Goal: Communication & Community: Answer question/provide support

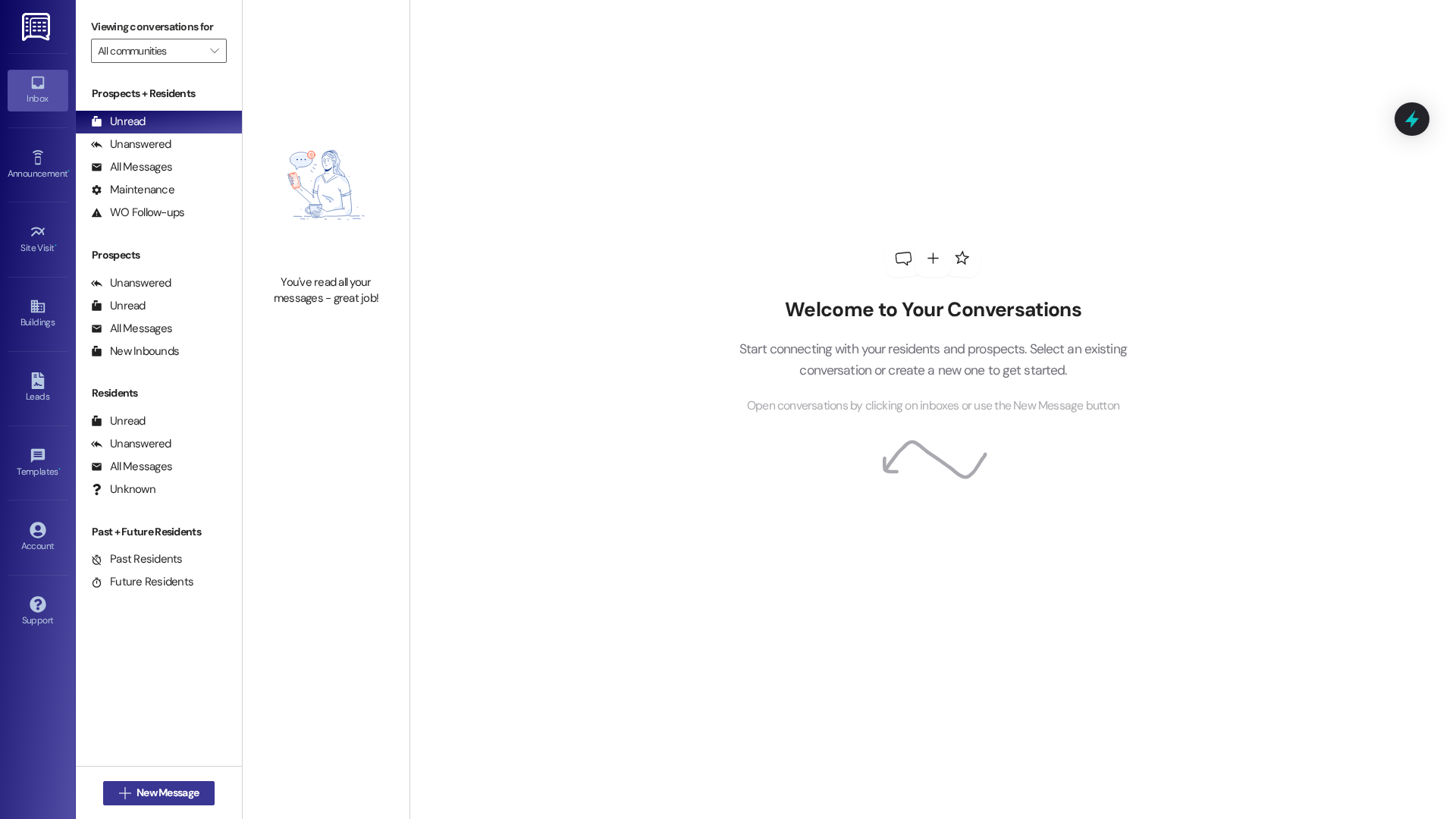
click at [133, 796] on span "New Message" at bounding box center [167, 793] width 68 height 16
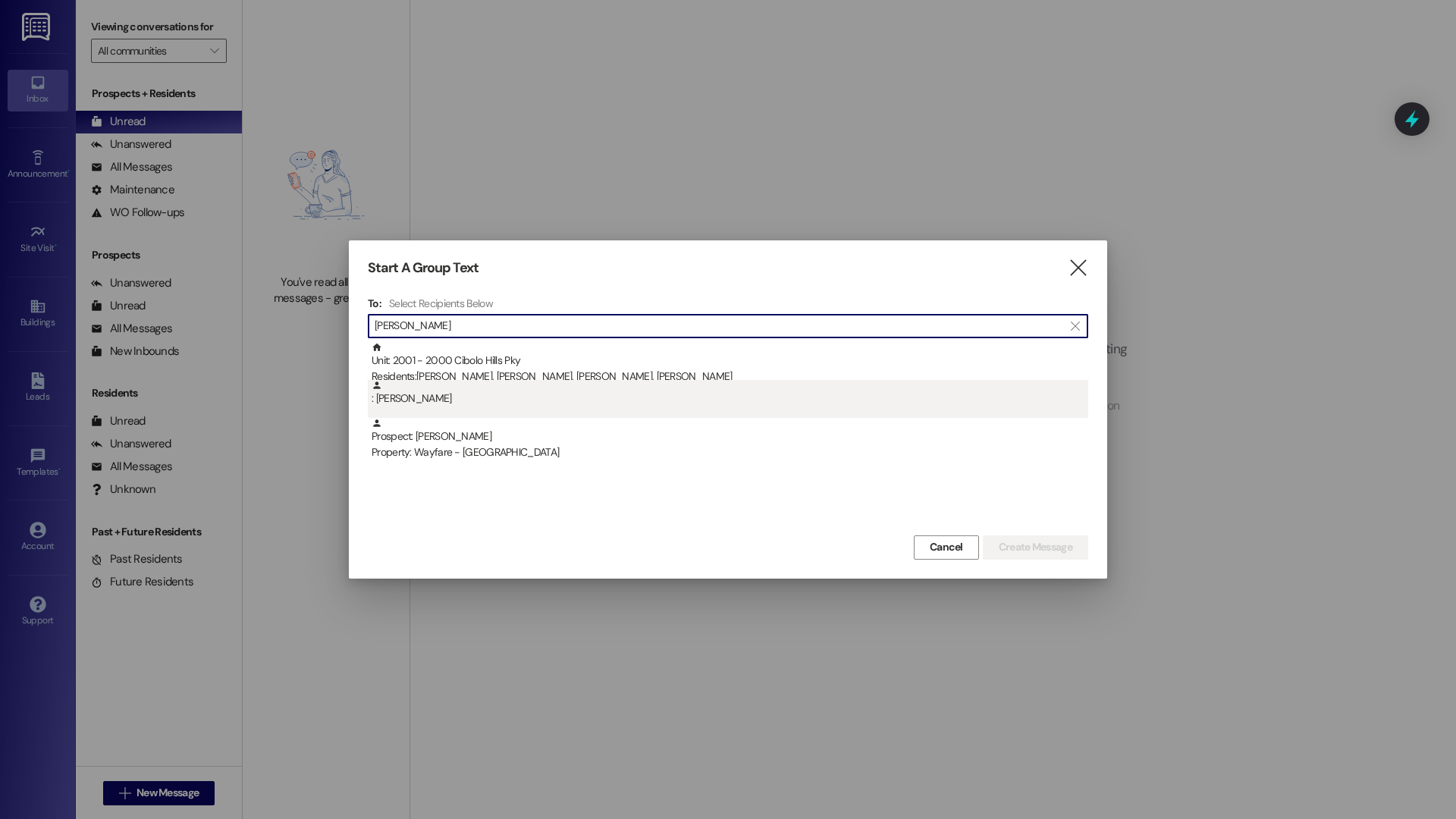
type input "michele n"
click at [630, 408] on div ": Michele Baker" at bounding box center [728, 398] width 720 height 38
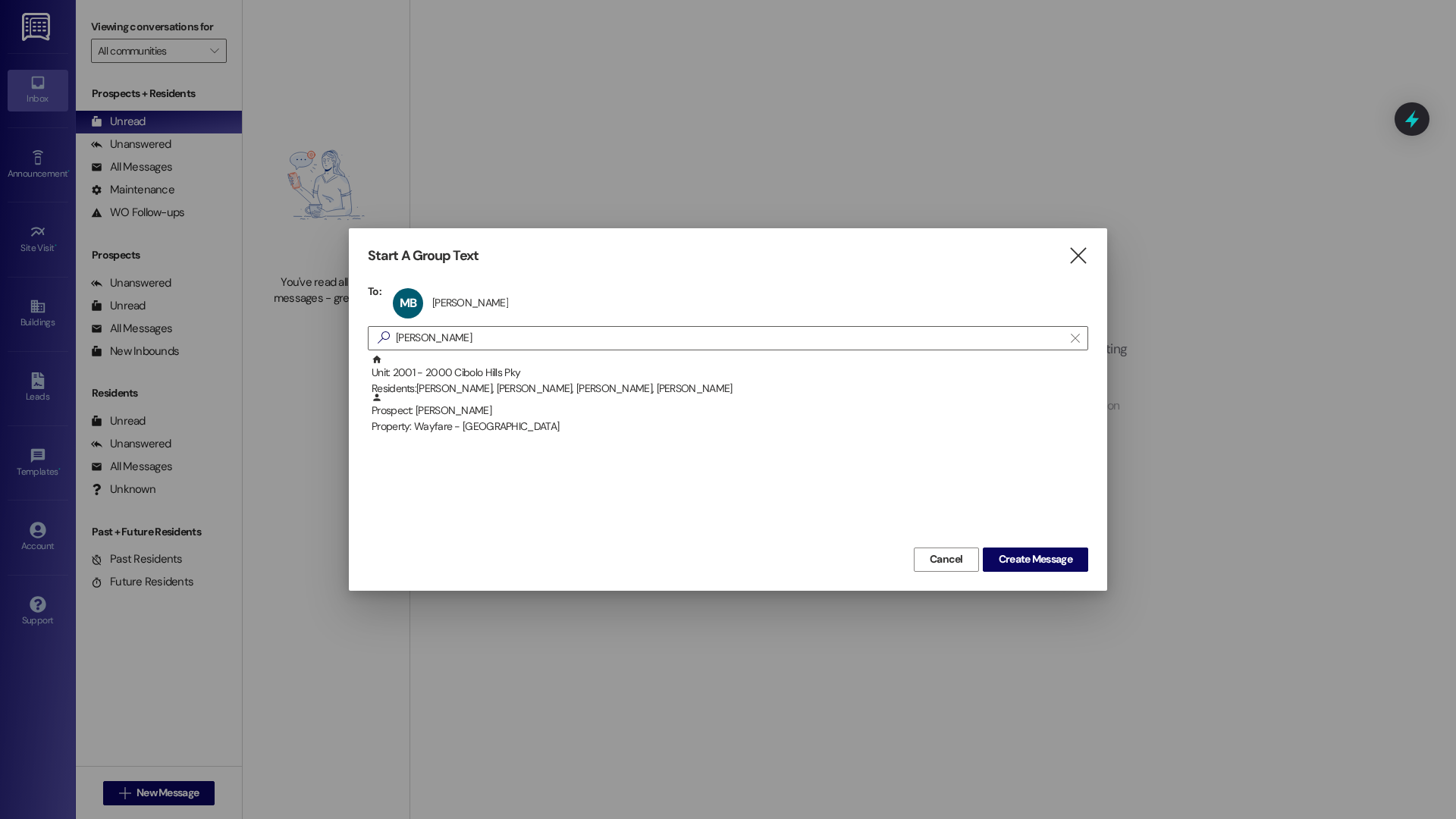
click at [1029, 546] on div "Cancel Create Message" at bounding box center [728, 558] width 720 height 28
click at [1040, 562] on span "Create Message" at bounding box center [1036, 559] width 74 height 16
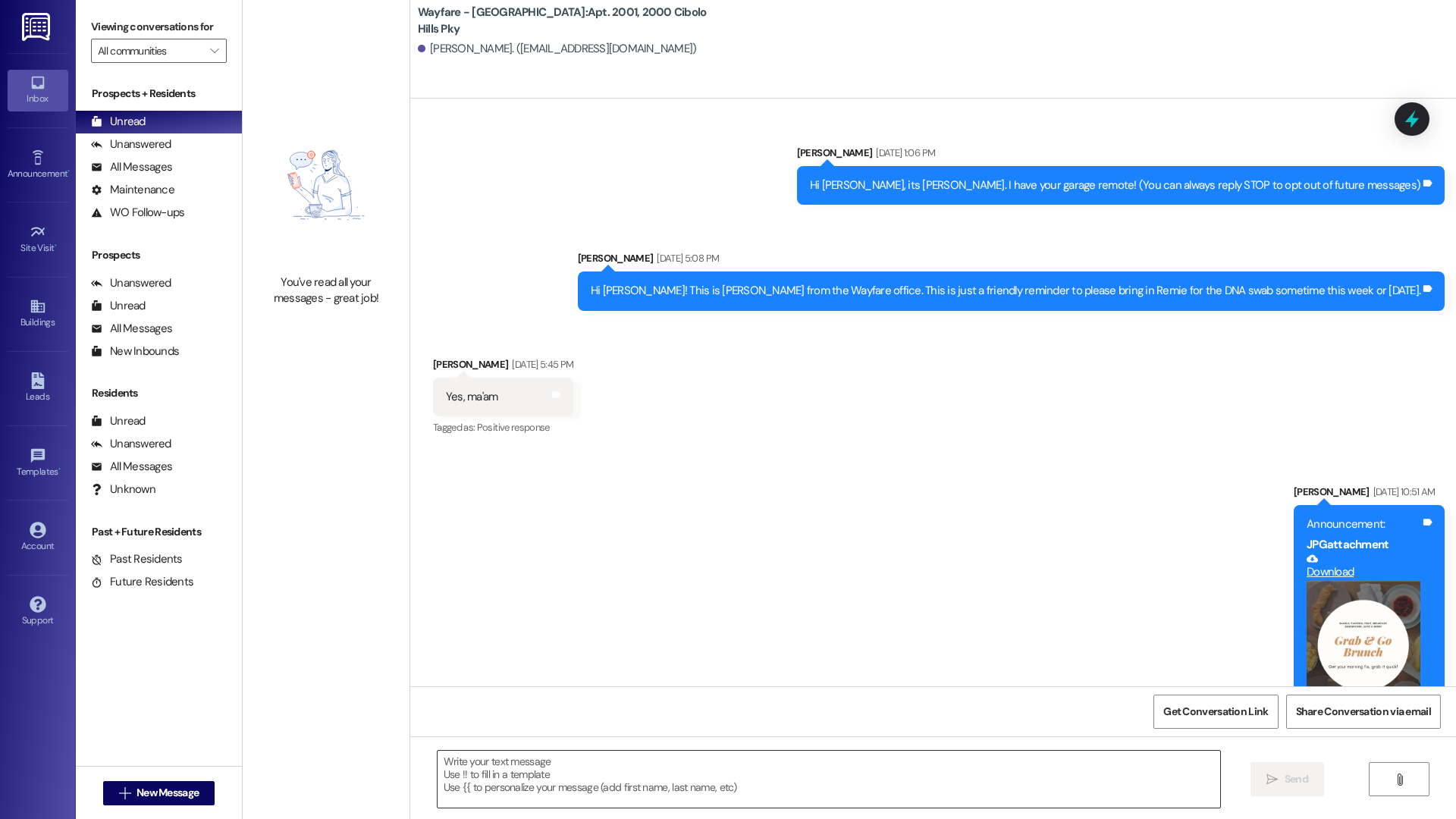
scroll to position [4555, 0]
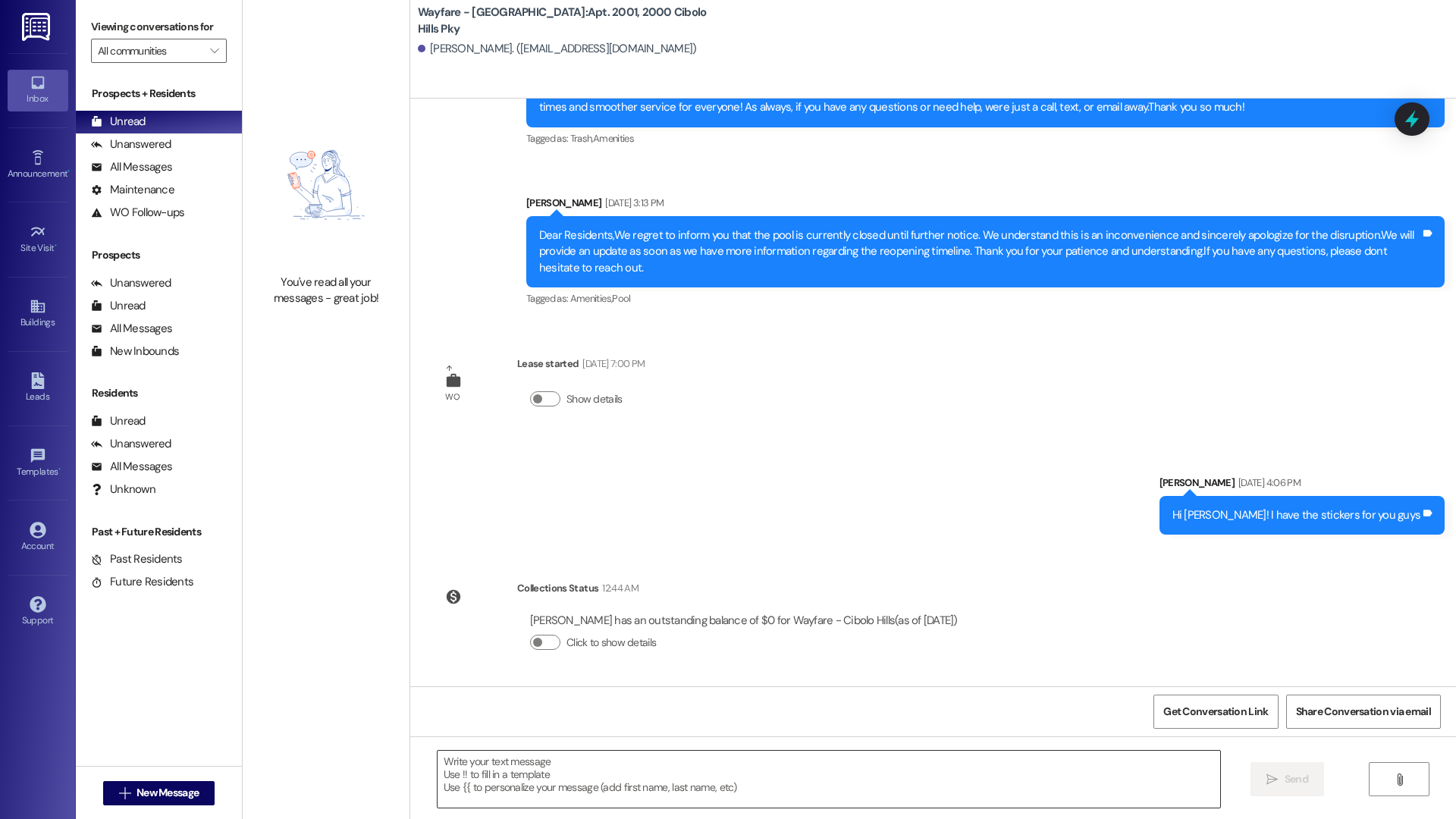
click at [843, 777] on textarea at bounding box center [829, 779] width 783 height 57
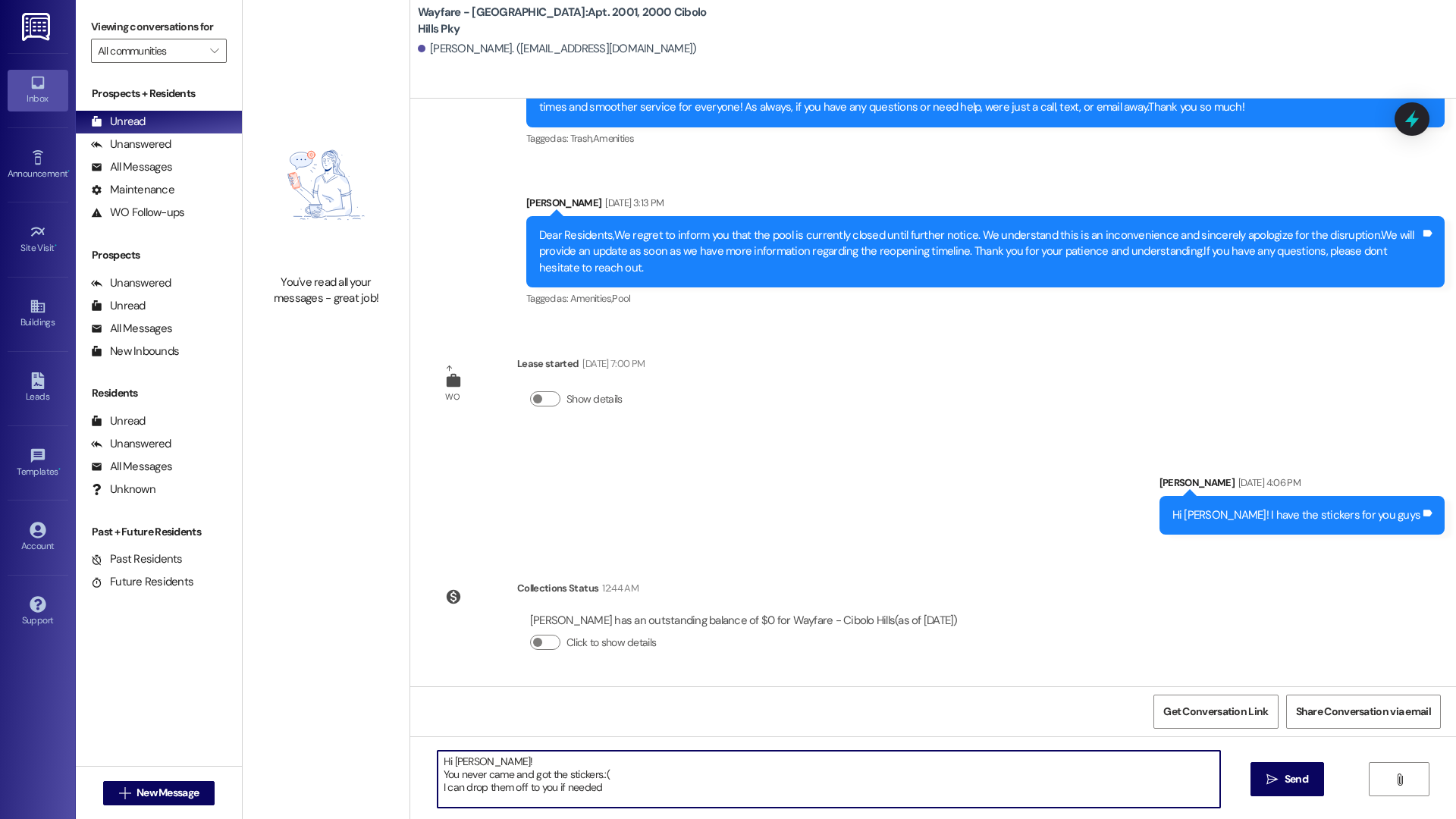
type textarea "Hi Michele! You never came and got the stickers.:( I can drop them off to you i…"
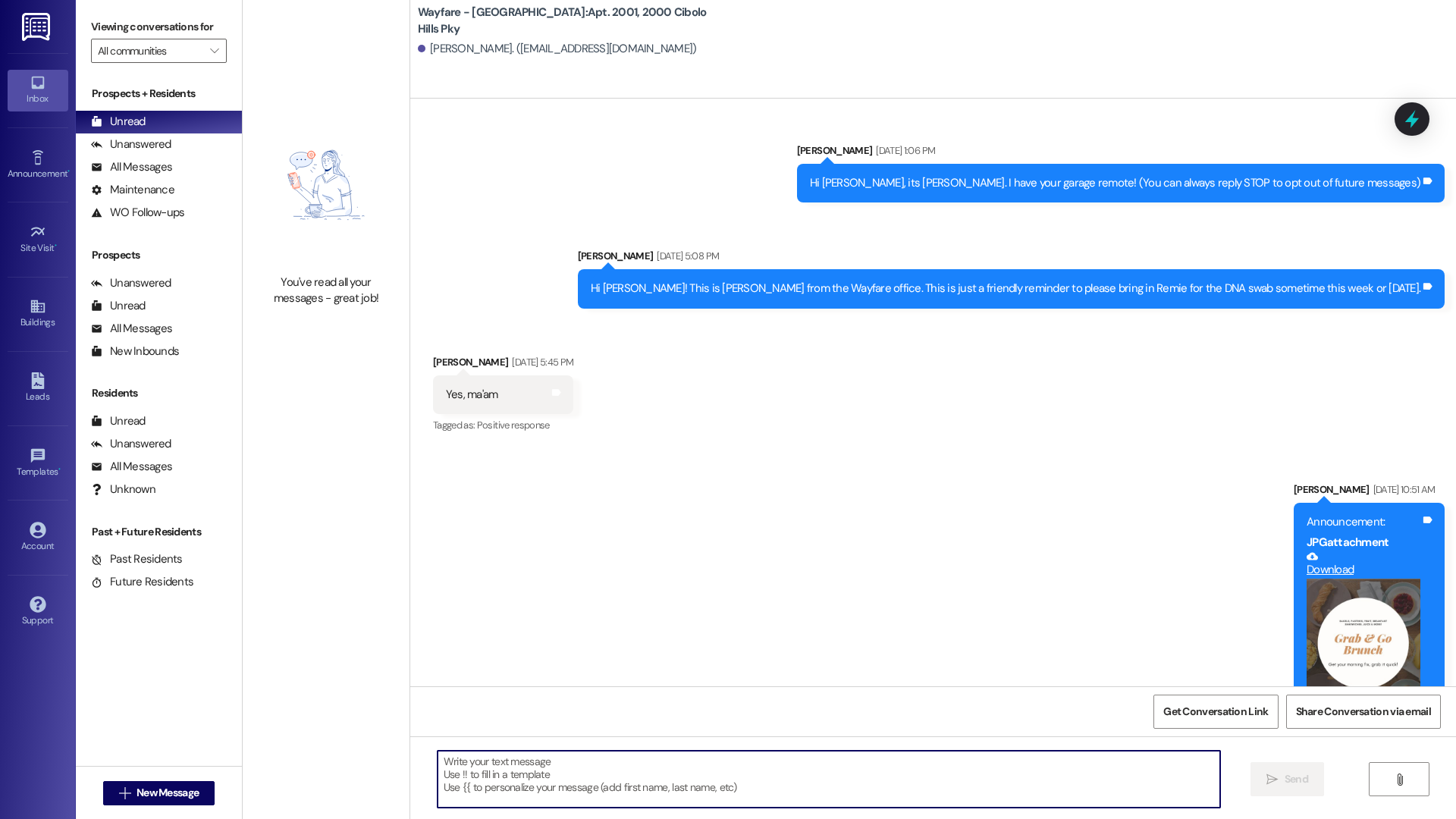
scroll to position [0, 0]
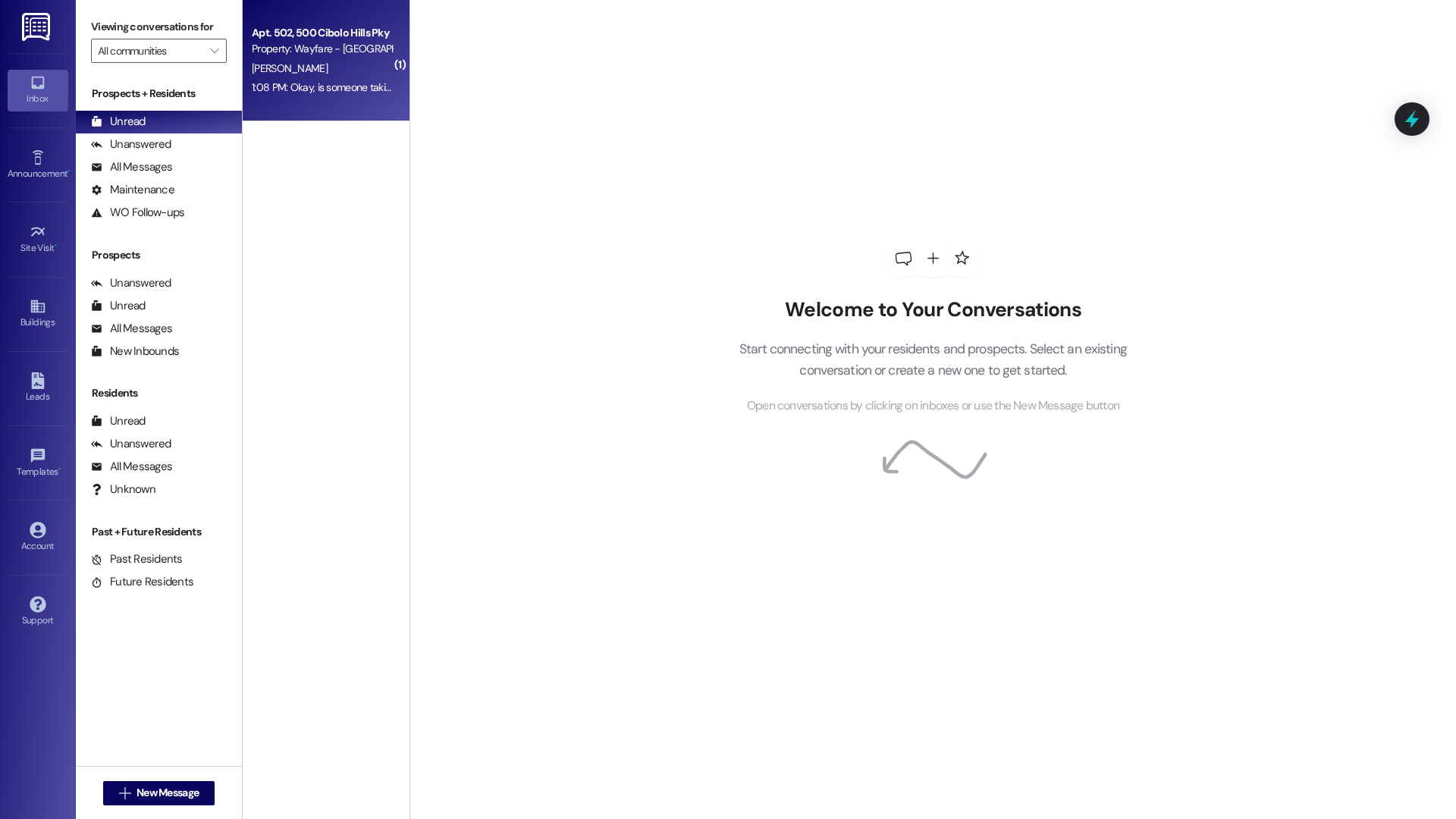
click at [343, 108] on div "Apt. 502, 500 Cibolo Hills Pky Property: Wayfare - Cibolo Hills F. Bell 1:08 PM…" at bounding box center [326, 61] width 167 height 121
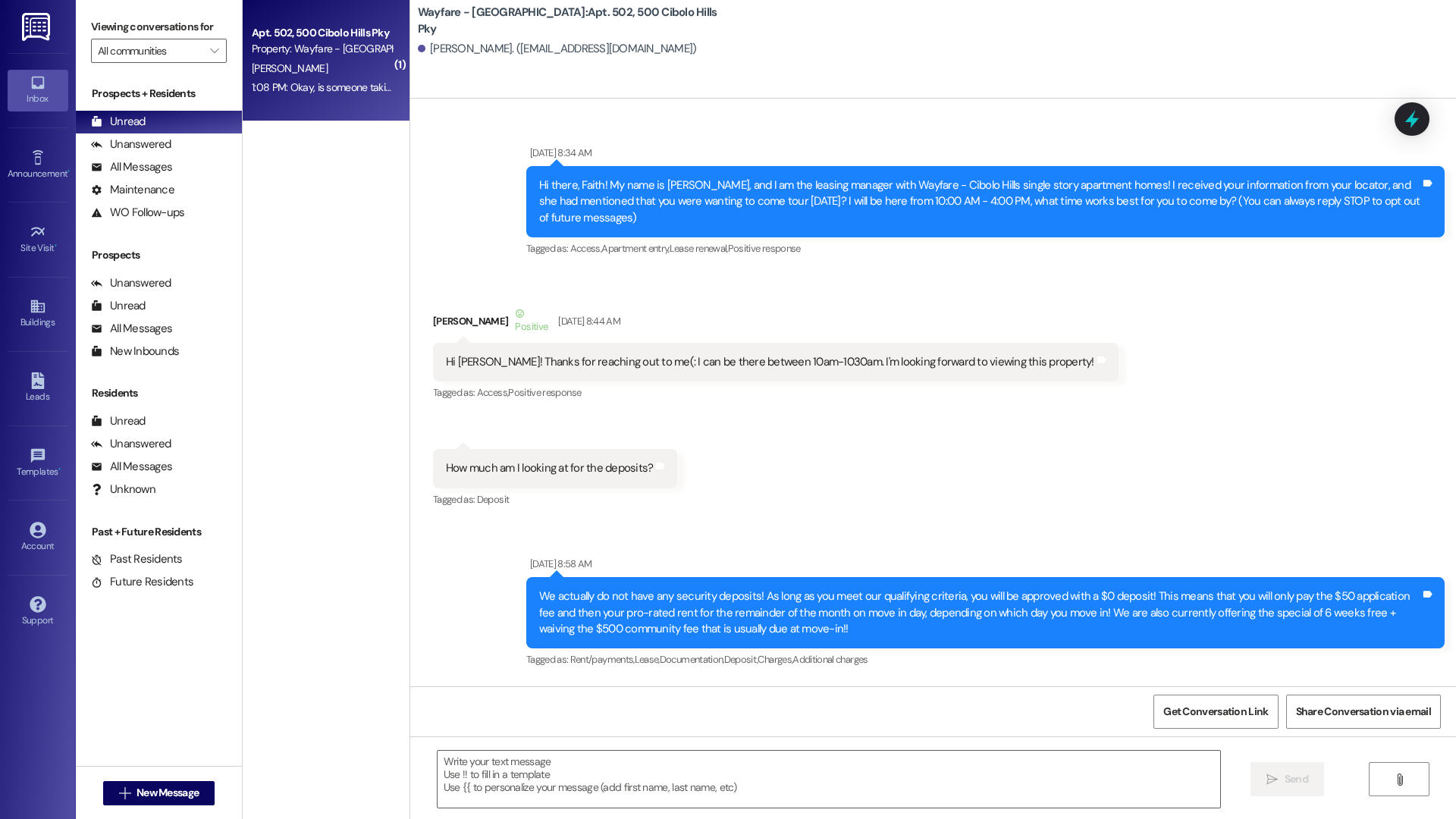
scroll to position [68058, 0]
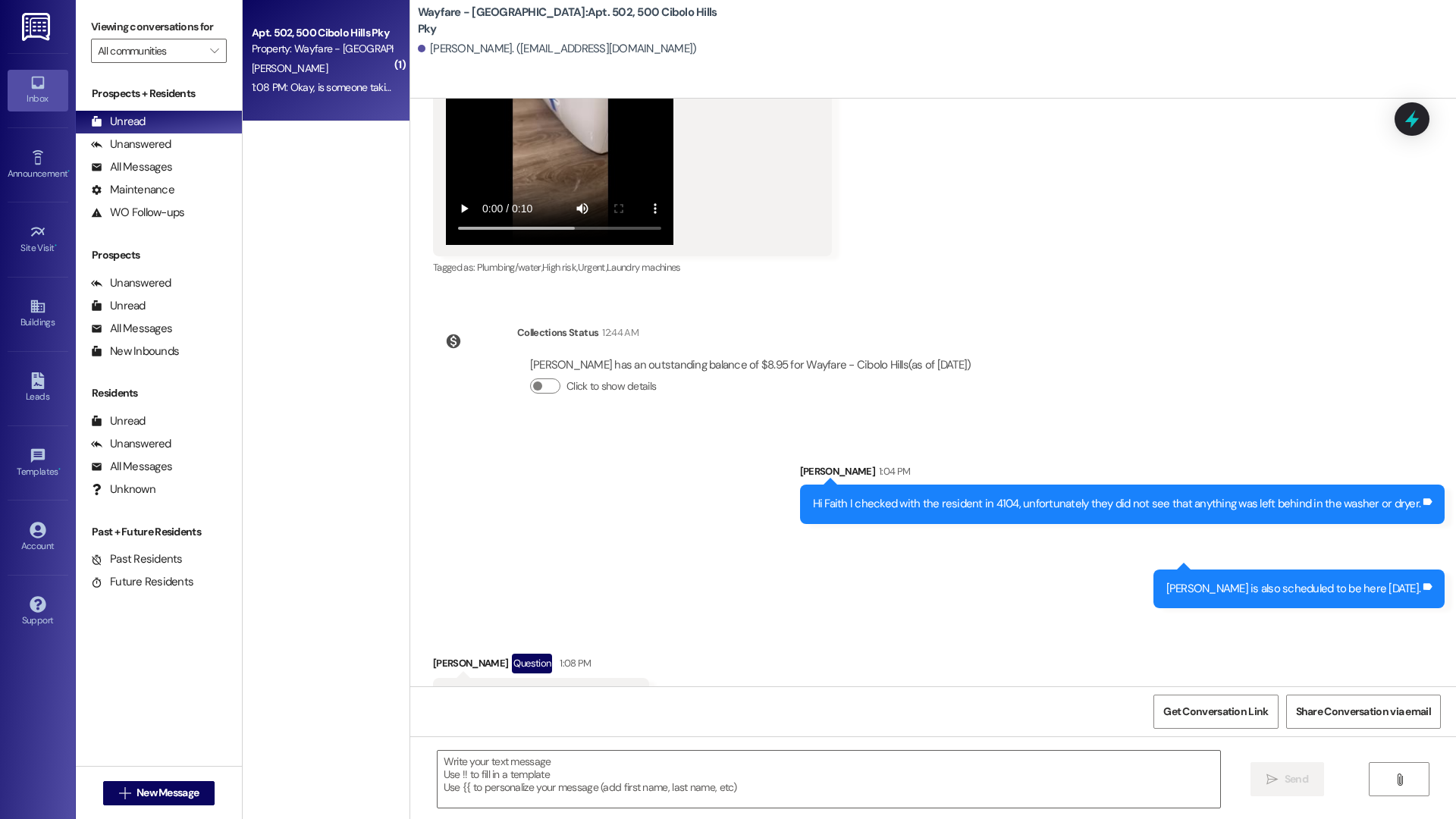
click at [1013, 239] on div "Sent via SMS Jun 28, 2023 at 8:34 AM Hi there, Faith! My name is Allie, and I a…" at bounding box center [933, 392] width 1045 height 588
